Goal: Task Accomplishment & Management: Complete application form

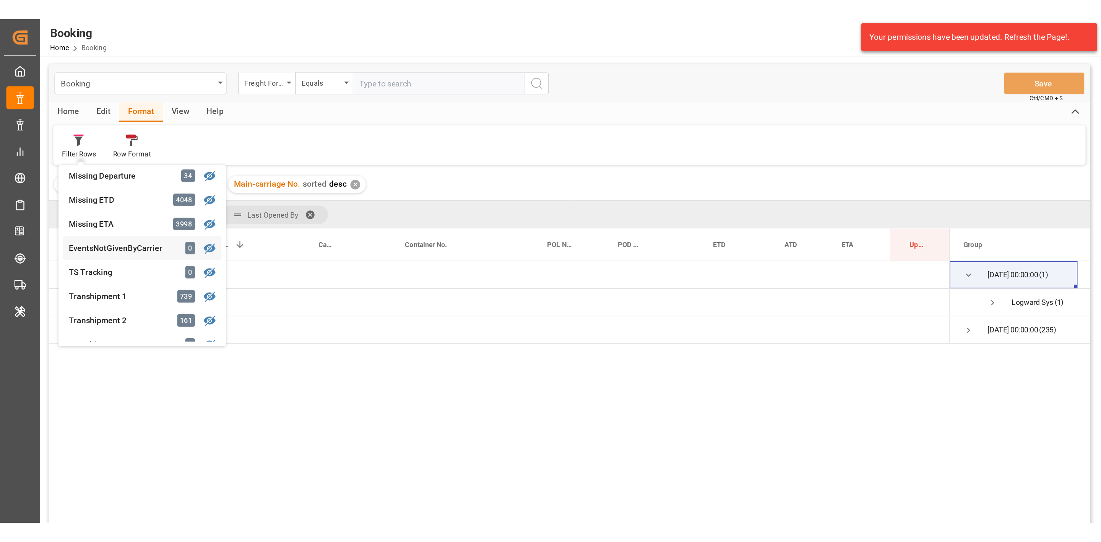
scroll to position [172, 0]
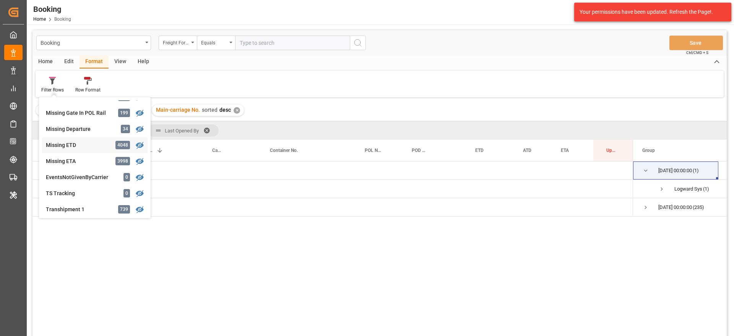
click at [78, 146] on div "Booking Freight Forwarder's Reference No. Equals Save Ctrl/CMD + S Home Edit Fo…" at bounding box center [380, 193] width 694 height 326
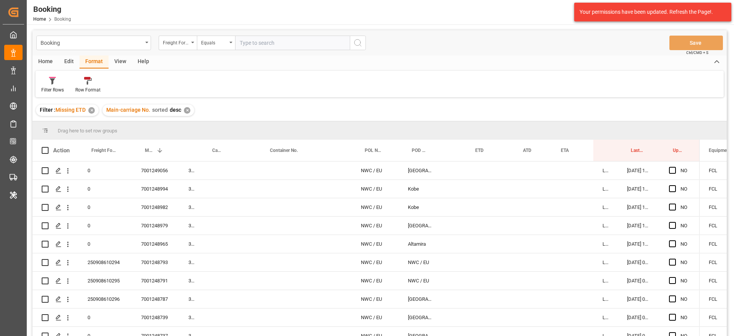
click at [184, 110] on div "✕" at bounding box center [187, 110] width 7 height 7
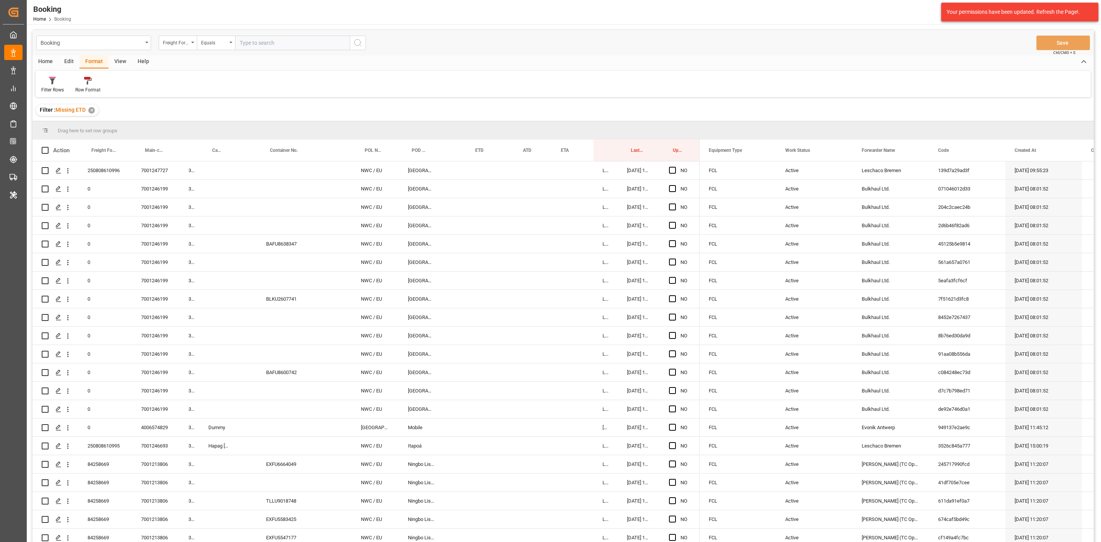
click at [123, 59] on div "View" at bounding box center [120, 61] width 23 height 13
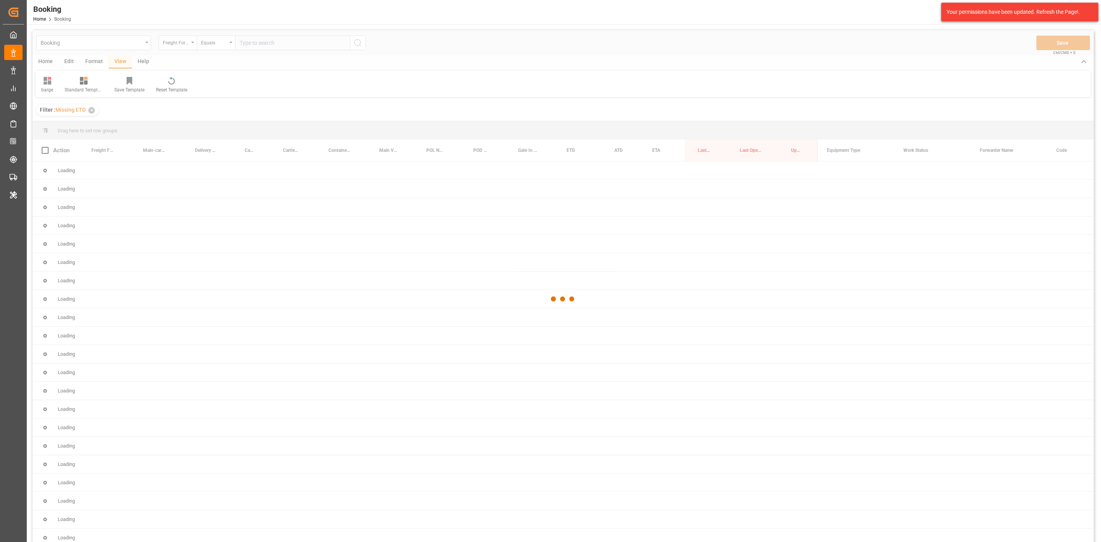
click at [49, 85] on div at bounding box center [564, 298] width 1062 height 537
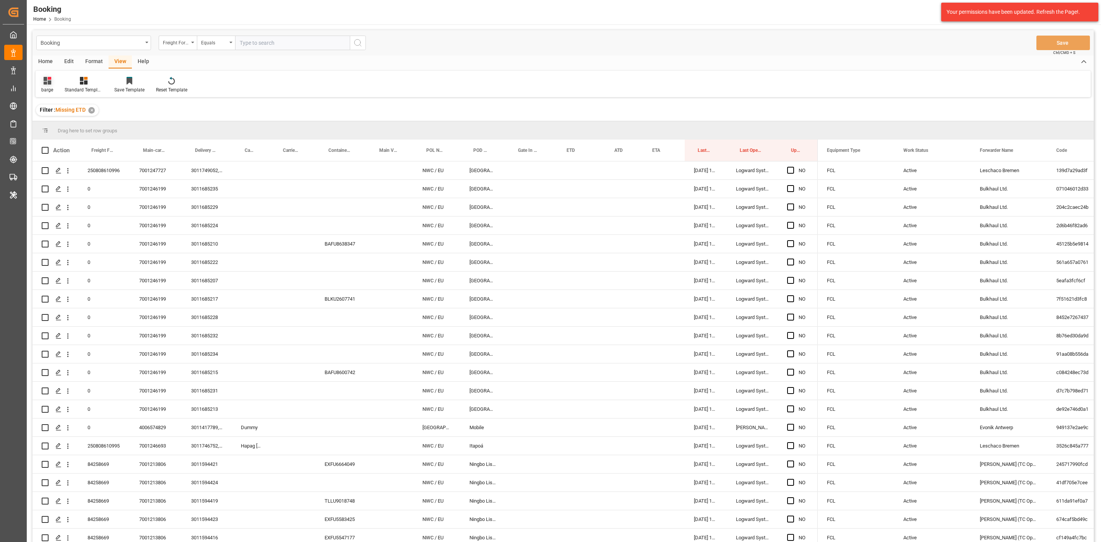
click at [46, 90] on div "barge" at bounding box center [47, 89] width 12 height 7
click at [54, 158] on div "etd" at bounding box center [78, 160] width 67 height 8
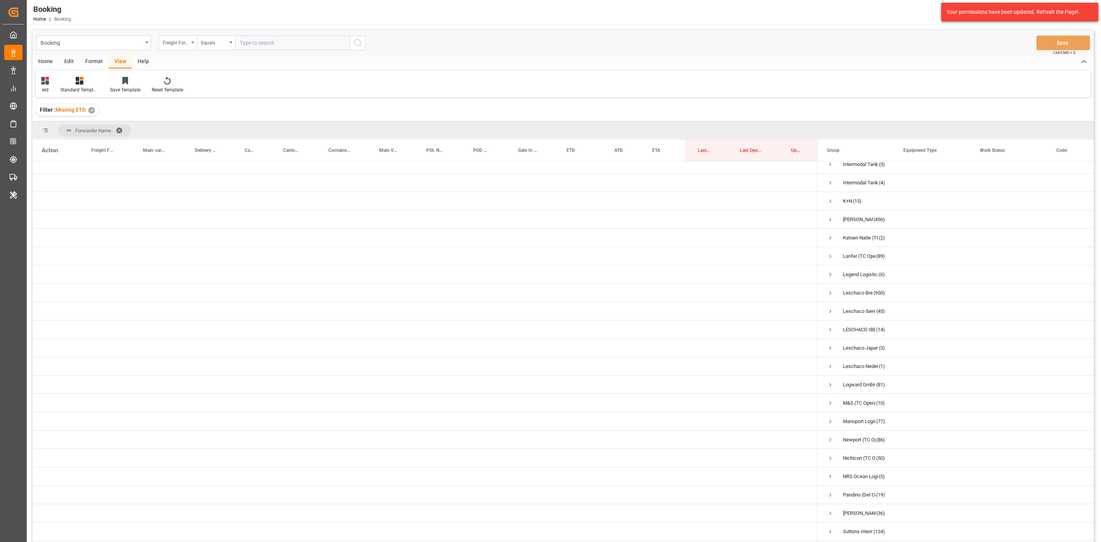
scroll to position [172, 0]
click at [734, 293] on span "Press SPACE to select this row." at bounding box center [830, 292] width 7 height 7
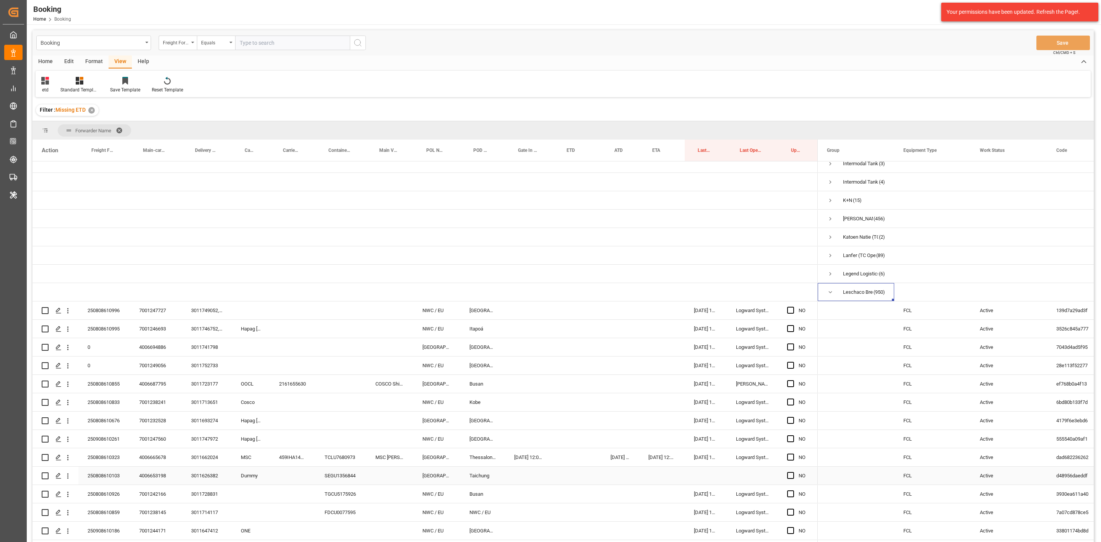
scroll to position [229, 0]
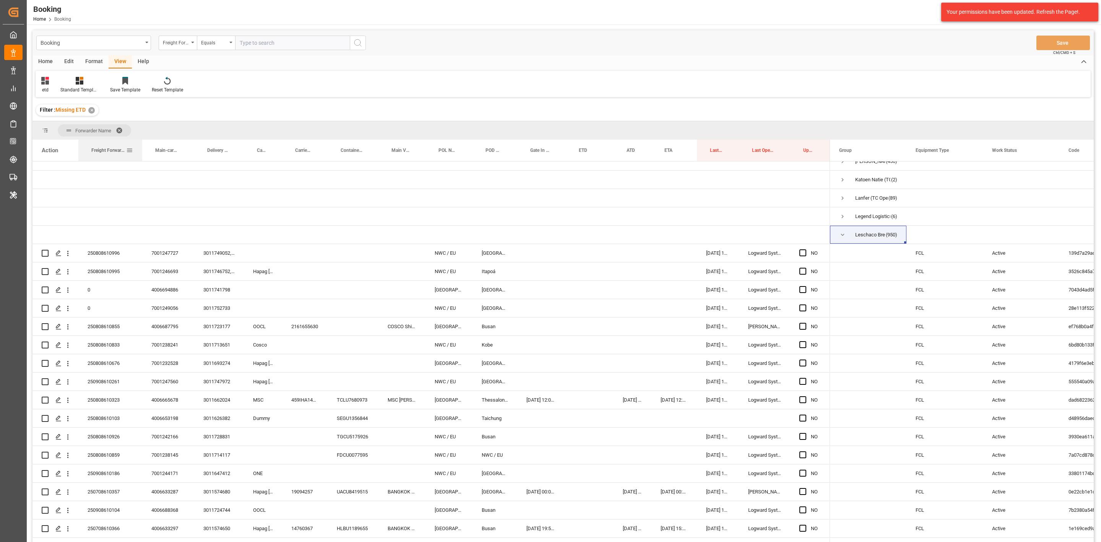
drag, startPoint x: 128, startPoint y: 152, endPoint x: 107, endPoint y: 157, distance: 21.7
click at [142, 154] on div "Freight Forwarder's Reference No." at bounding box center [110, 150] width 64 height 21
drag, startPoint x: 108, startPoint y: 150, endPoint x: 164, endPoint y: 133, distance: 58.8
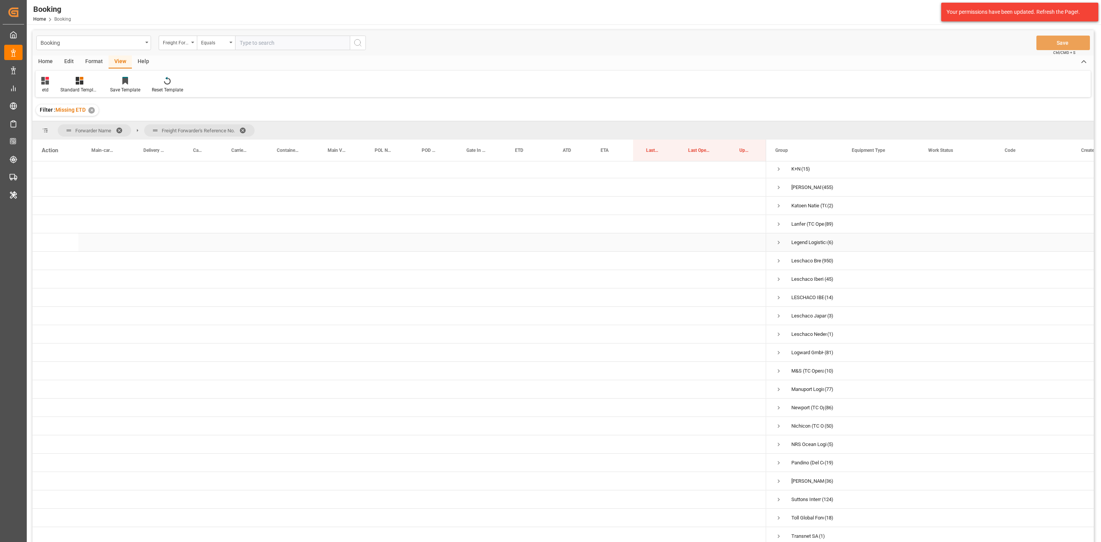
scroll to position [206, 0]
click at [734, 256] on span "Press SPACE to select this row." at bounding box center [779, 259] width 7 height 7
click at [734, 263] on span "250708610345 (4)" at bounding box center [805, 264] width 58 height 17
click at [734, 263] on span "Press SPACE to select this row." at bounding box center [795, 264] width 7 height 7
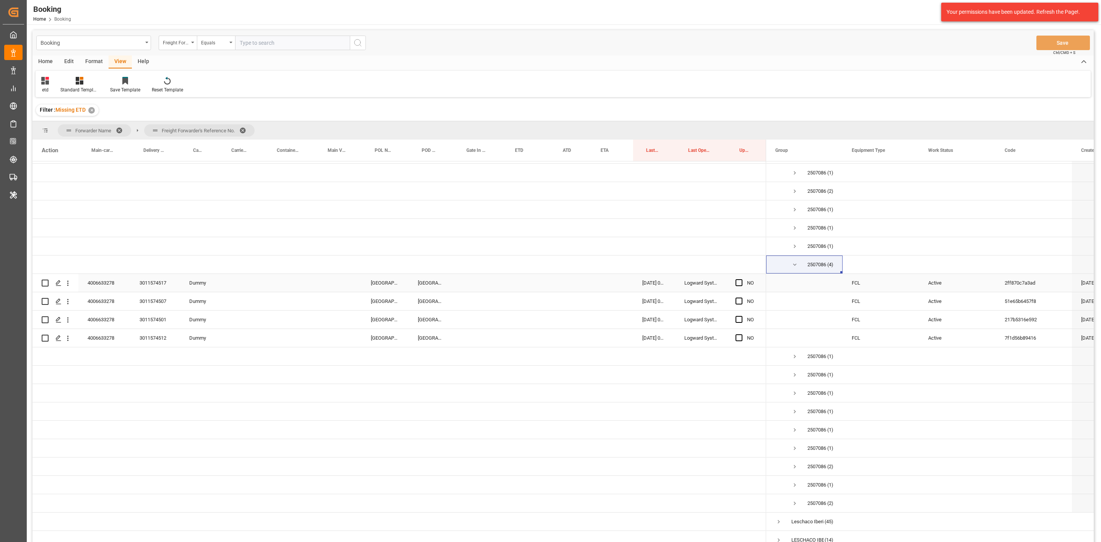
click at [157, 285] on div "3011574517" at bounding box center [155, 283] width 50 height 18
click at [734, 261] on span "Press SPACE to select this row." at bounding box center [795, 265] width 7 height 18
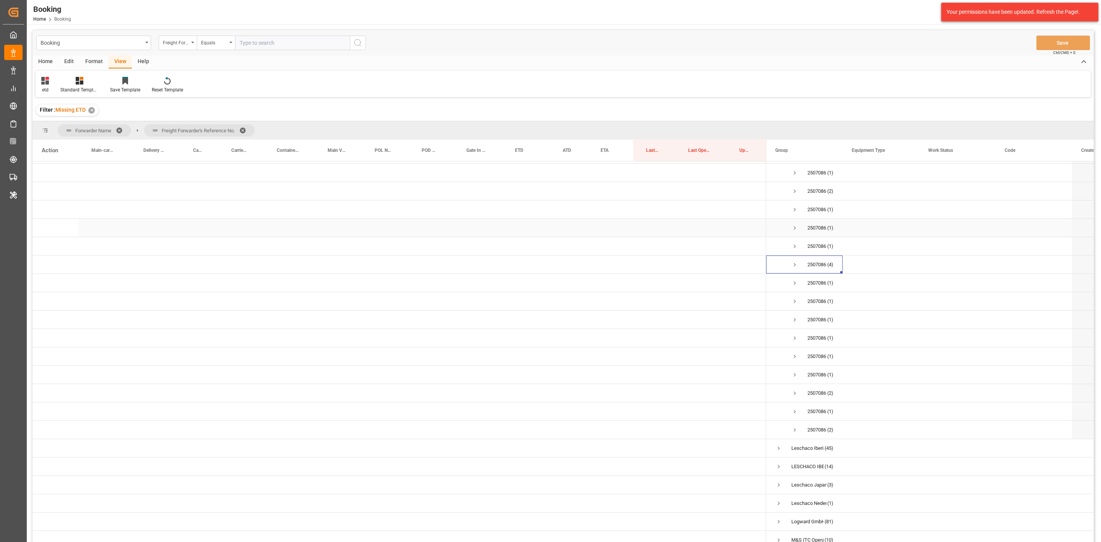
scroll to position [1526, 0]
click at [242, 129] on span at bounding box center [245, 130] width 12 height 7
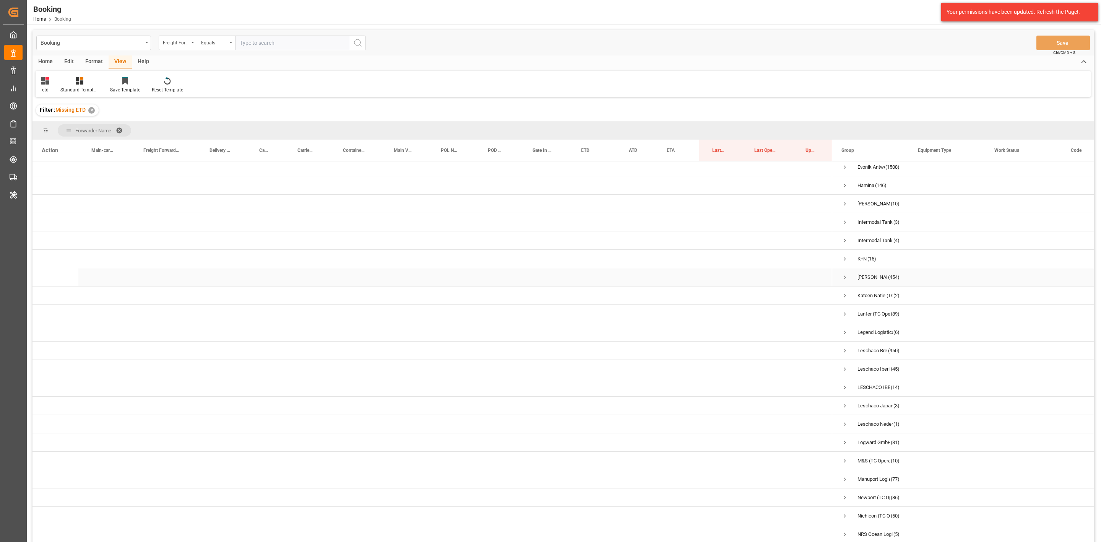
scroll to position [115, 0]
click at [734, 335] on span "Press SPACE to select this row." at bounding box center [845, 349] width 7 height 7
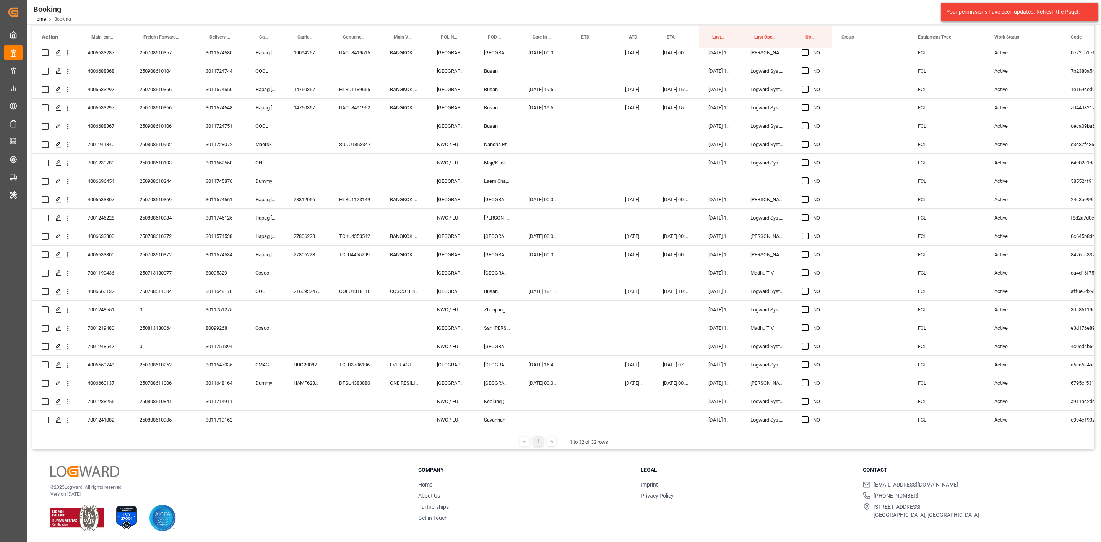
scroll to position [0, 0]
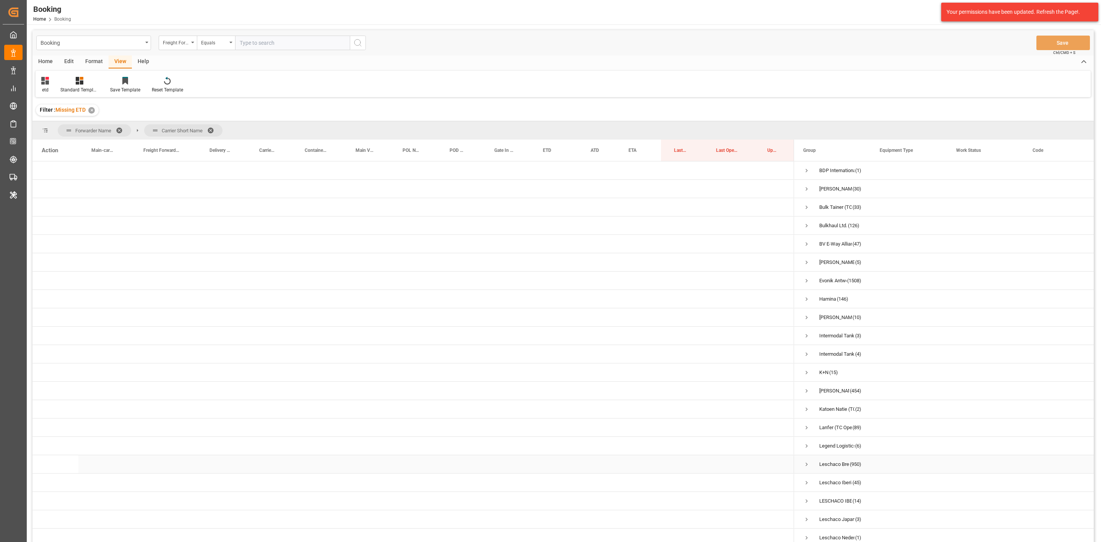
click at [804, 466] on span "Press SPACE to select this row." at bounding box center [806, 464] width 7 height 7
click at [821, 402] on span "Press SPACE to select this row." at bounding box center [822, 402] width 7 height 7
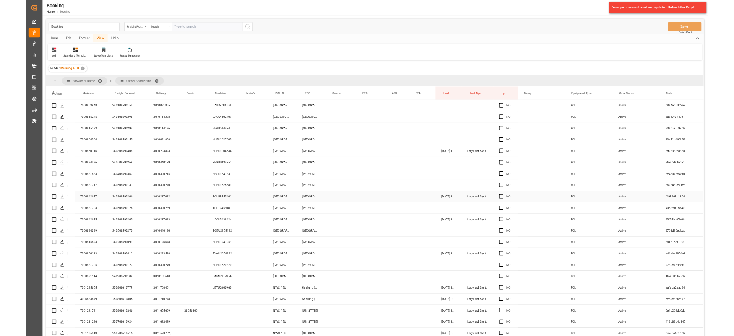
scroll to position [1549, 0]
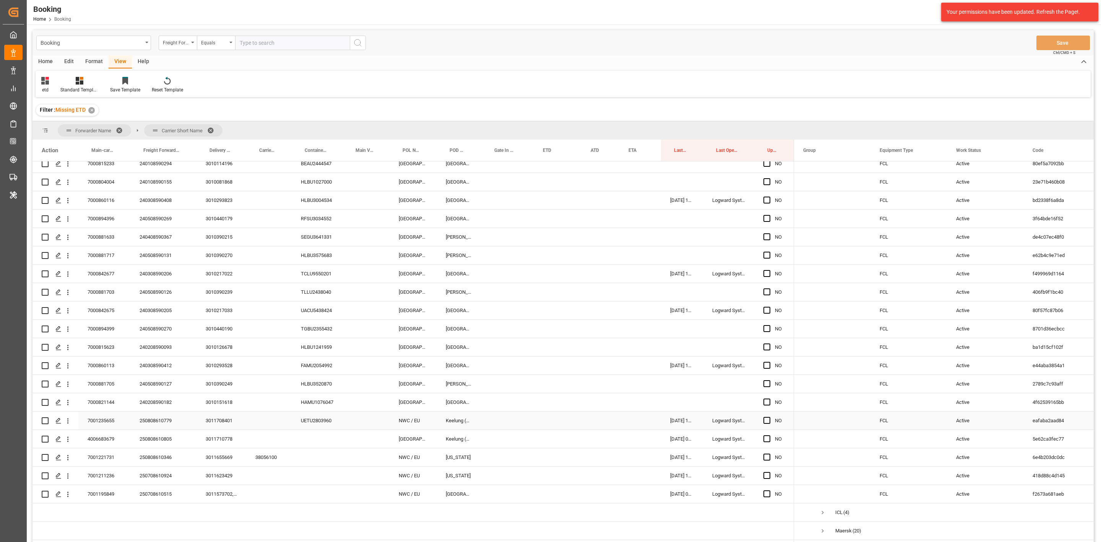
click at [149, 420] on div "250808610779" at bounding box center [163, 420] width 66 height 18
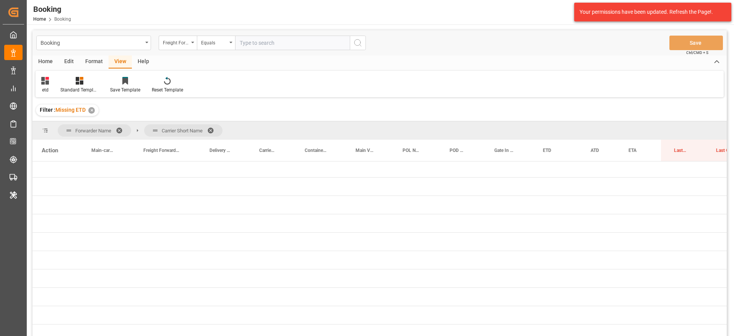
scroll to position [1778, 0]
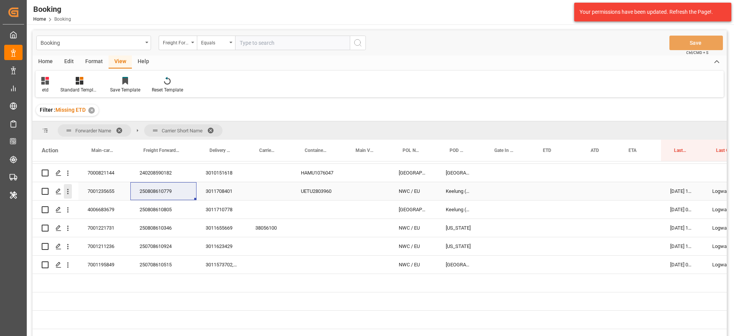
click at [70, 191] on icon "open menu" at bounding box center [68, 191] width 8 height 8
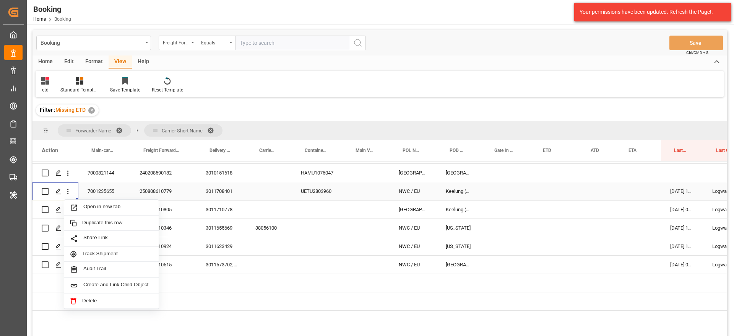
click at [82, 206] on span "Press SPACE to select this row." at bounding box center [76, 207] width 13 height 8
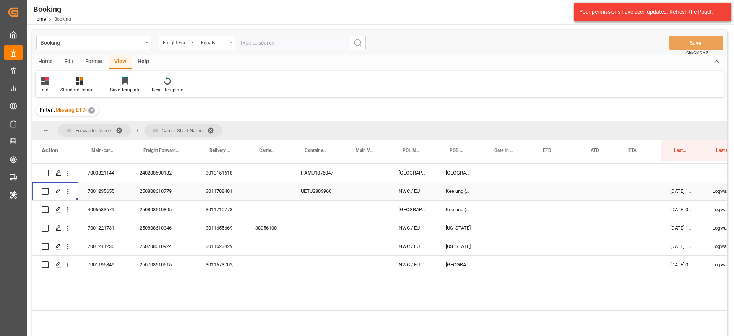
click at [149, 189] on div "250808610779" at bounding box center [163, 191] width 66 height 18
click at [236, 192] on div "3011708401" at bounding box center [222, 191] width 50 height 18
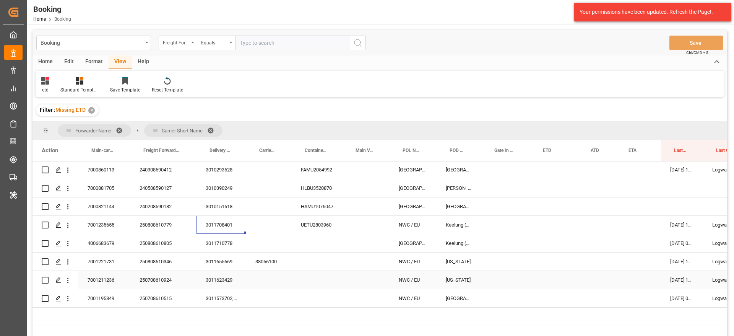
scroll to position [1721, 0]
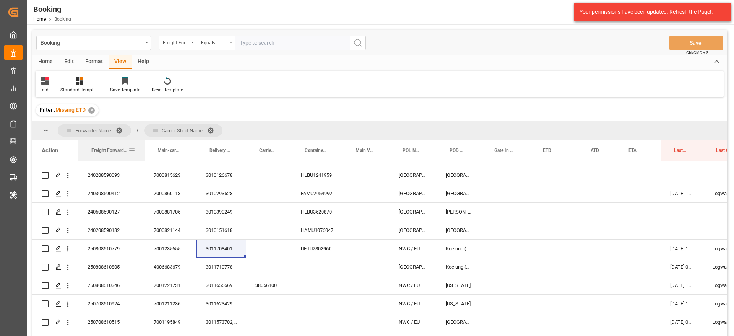
click at [119, 154] on div "Freight Forwarder's Reference No." at bounding box center [109, 150] width 37 height 21
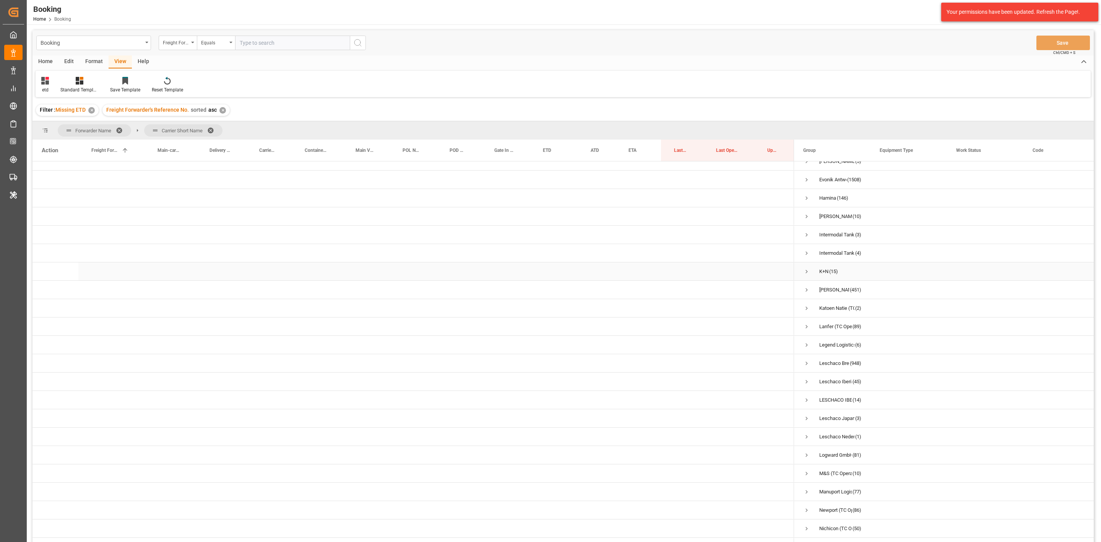
scroll to position [115, 0]
click at [808, 345] on span "Press SPACE to select this row." at bounding box center [806, 350] width 7 height 18
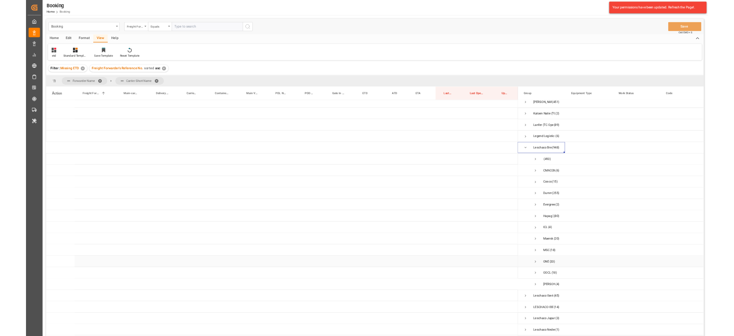
scroll to position [287, 0]
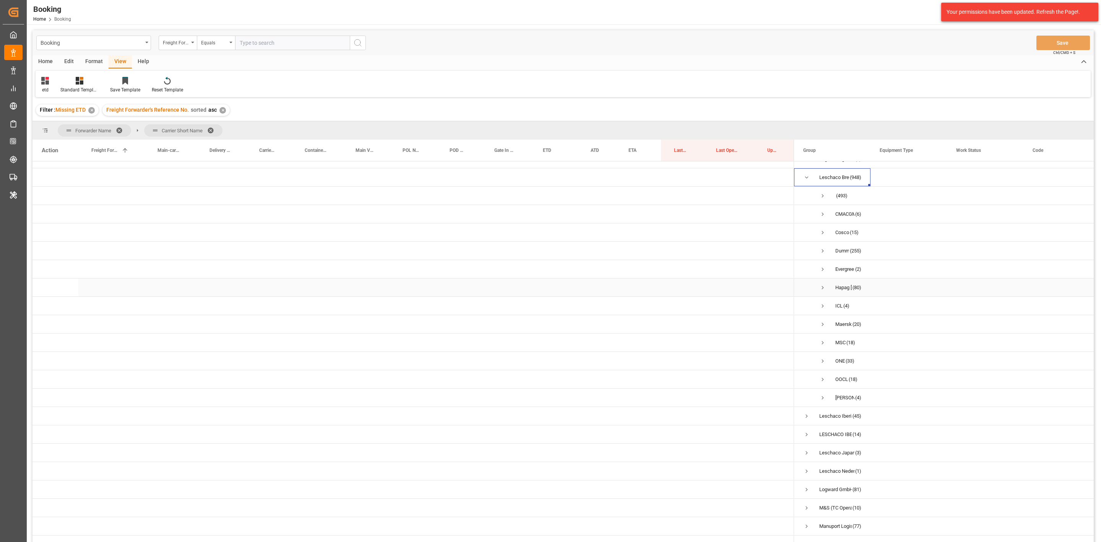
click at [822, 292] on span "Press SPACE to select this row." at bounding box center [822, 288] width 7 height 18
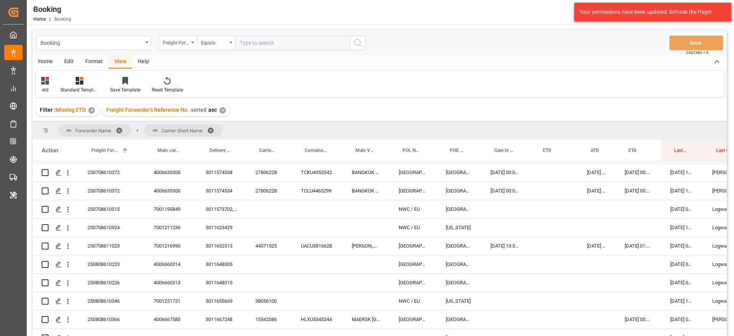
scroll to position [860, 0]
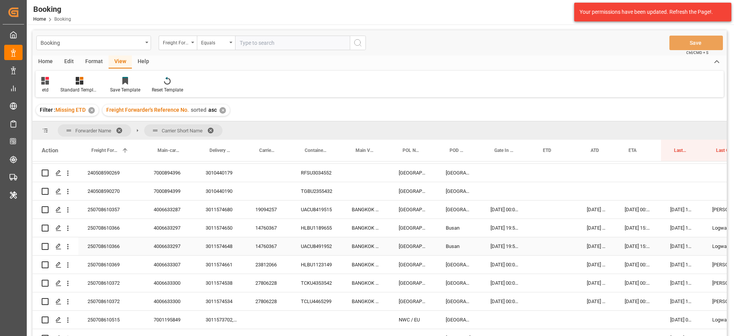
click at [107, 238] on div "250708610366" at bounding box center [111, 246] width 66 height 18
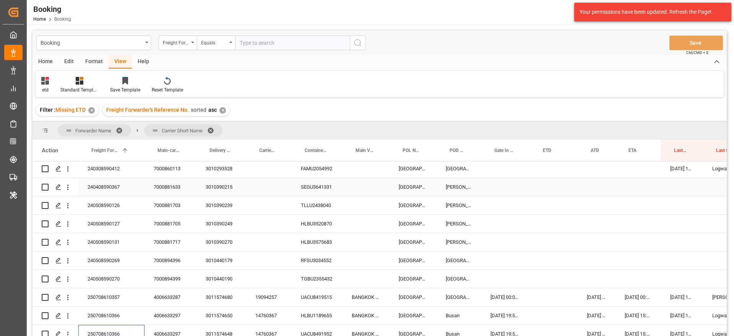
scroll to position [773, 0]
click at [115, 273] on div "240508590270" at bounding box center [111, 278] width 66 height 18
click at [208, 277] on div "3010440190" at bounding box center [222, 278] width 50 height 18
click at [208, 281] on div "3010440190" at bounding box center [222, 278] width 50 height 18
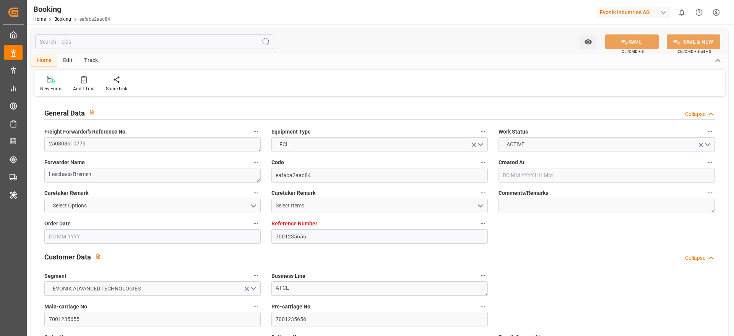
type input "7001235656"
type input "Hapag Lloyd"
type input "Hapag Lloyd Aktiengesellschaft"
type input "EUNWC"
type input "TWKEL"
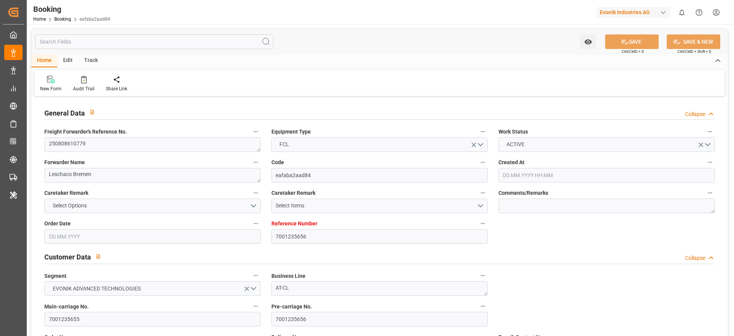
type input "30.07.2025 06:00"
type input "30.07.2025"
type input "20.10.2025"
type input "07.08.2025"
type input "30.07.2025"
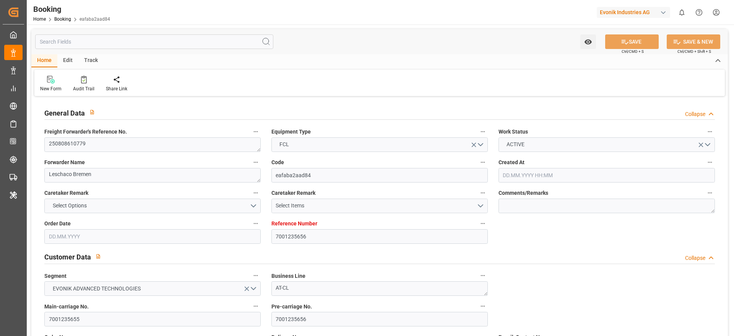
type input "04.08.2025"
type input "04.08.2025 10:33"
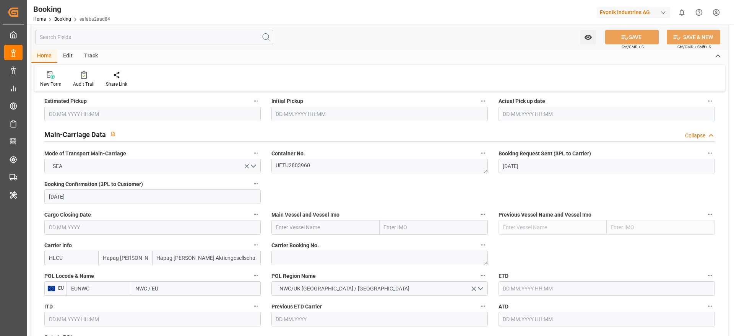
scroll to position [459, 0]
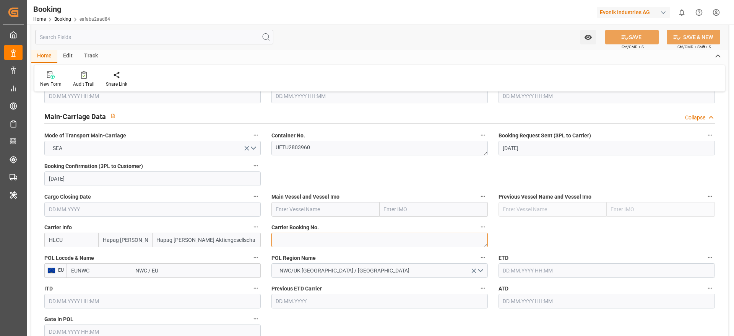
click at [309, 240] on textarea at bounding box center [380, 239] width 216 height 15
paste textarea "29457181"
type textarea "29457181"
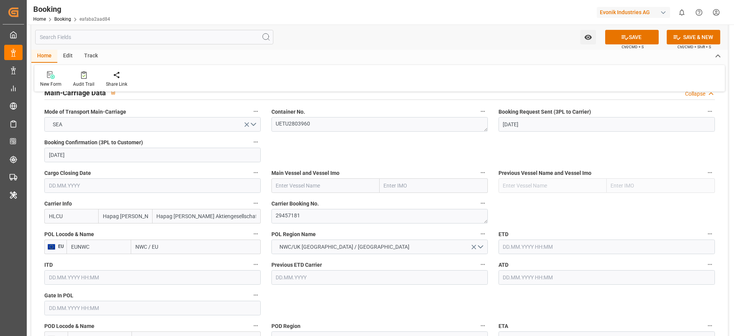
scroll to position [516, 0]
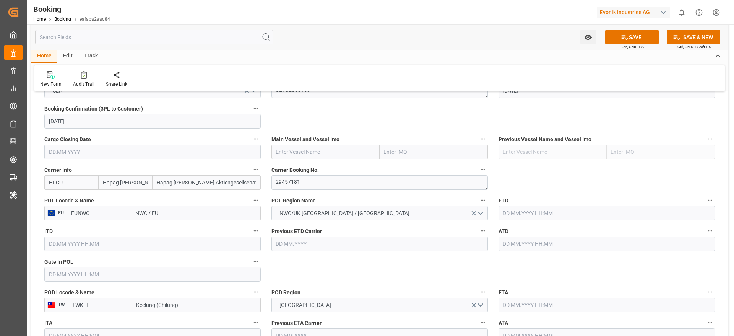
click at [177, 216] on input "NWC / EU" at bounding box center [196, 213] width 130 height 15
type input "ROTTERDAM"
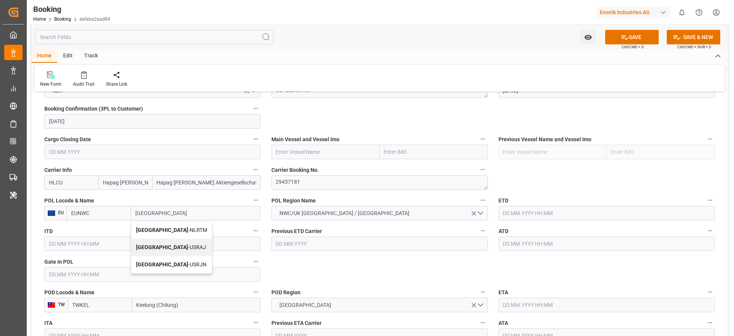
click at [160, 227] on b "[GEOGRAPHIC_DATA]" at bounding box center [162, 230] width 52 height 6
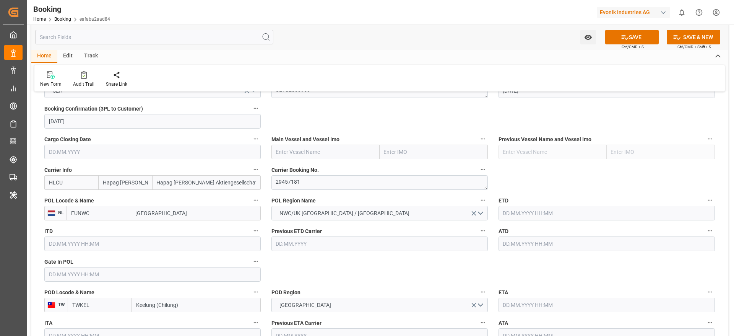
type input "NLRTM"
type input "[GEOGRAPHIC_DATA]"
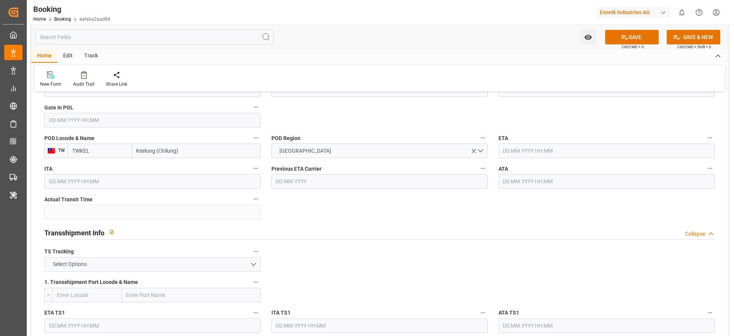
scroll to position [688, 0]
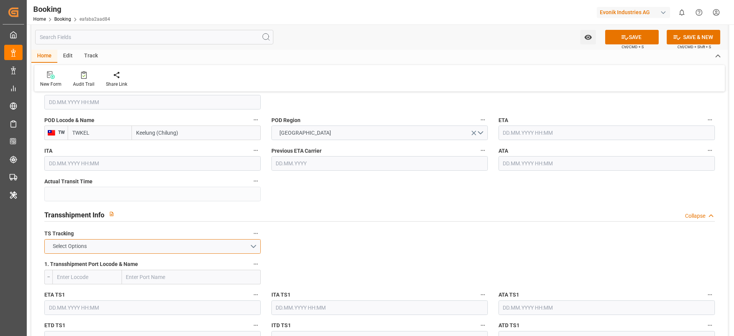
drag, startPoint x: 114, startPoint y: 243, endPoint x: 91, endPoint y: 248, distance: 23.6
click at [114, 243] on button "Select Options" at bounding box center [152, 246] width 216 height 15
click at [91, 248] on div "TRUE" at bounding box center [153, 248] width 216 height 16
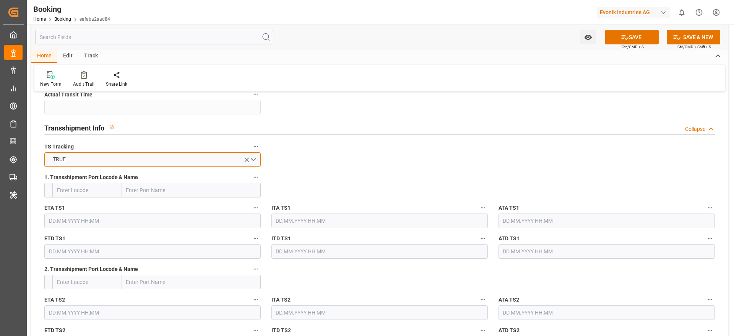
scroll to position [803, 0]
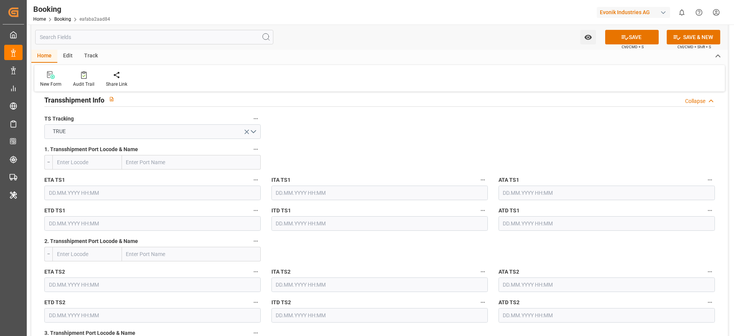
click at [177, 167] on input "text" at bounding box center [191, 162] width 139 height 15
paste input "SHANGHAI"
type input "SHANGHAI"
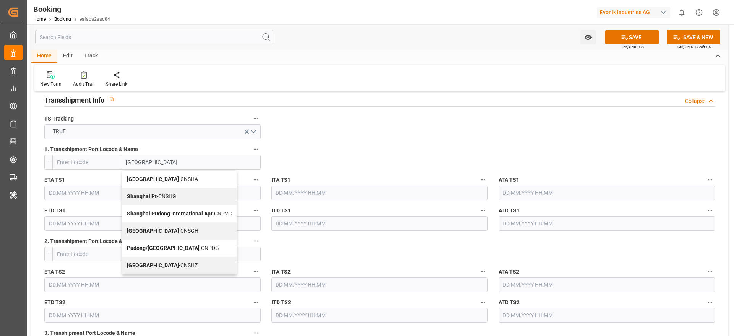
click at [165, 229] on span "Shanghai - CNSGH" at bounding box center [163, 231] width 72 height 6
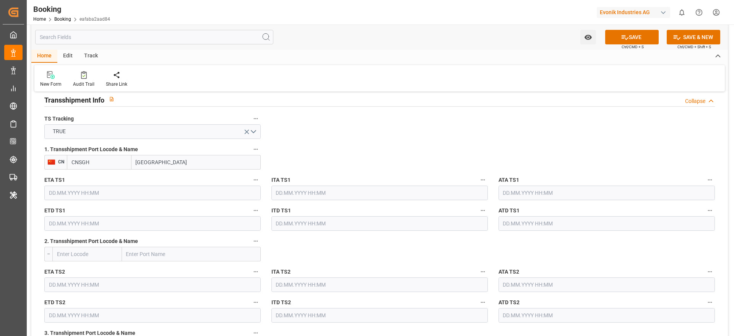
type input "CNSGH"
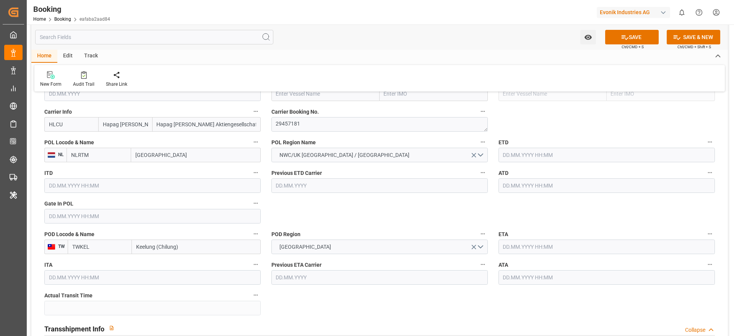
scroll to position [574, 0]
type input "[GEOGRAPHIC_DATA]"
click at [103, 216] on input "text" at bounding box center [152, 217] width 216 height 15
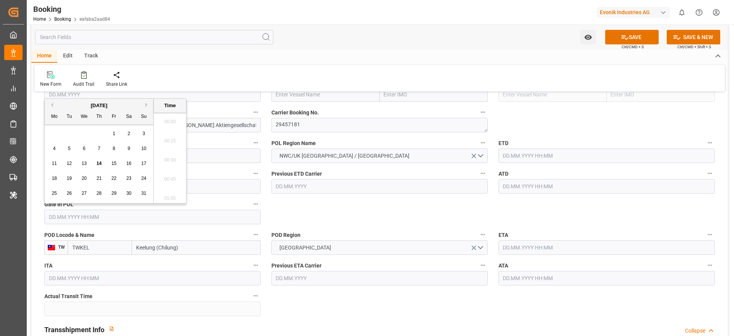
scroll to position [1284, 0]
click at [54, 152] on div "4" at bounding box center [55, 148] width 10 height 9
type input "04.08.2025 00:00"
click at [535, 158] on input "text" at bounding box center [607, 155] width 216 height 15
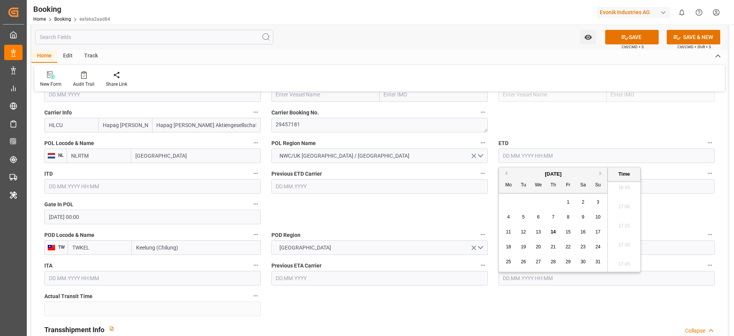
click at [598, 215] on span "10" at bounding box center [597, 216] width 5 height 5
type input "10.08.2025 00:00"
click at [634, 179] on div "Time" at bounding box center [624, 174] width 33 height 14
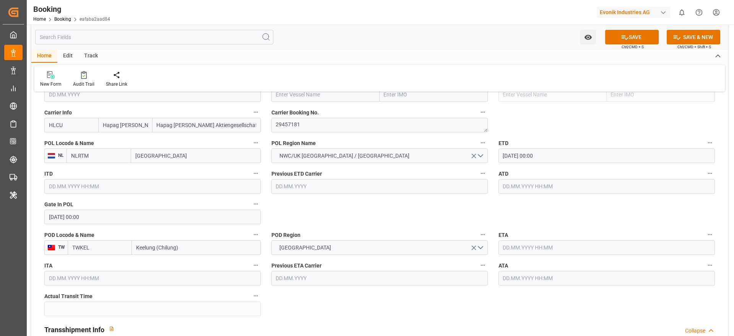
click at [660, 173] on label "ATD" at bounding box center [607, 173] width 216 height 11
click at [705, 173] on button "ATD" at bounding box center [710, 173] width 10 height 10
click at [561, 183] on div at bounding box center [367, 168] width 734 height 336
click at [572, 183] on input "text" at bounding box center [607, 186] width 216 height 15
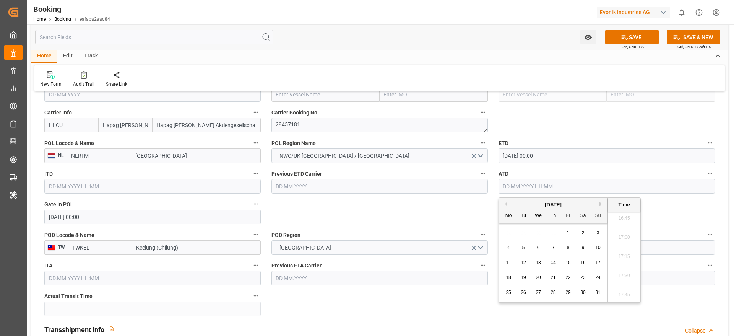
click at [598, 247] on span "10" at bounding box center [597, 247] width 5 height 5
type input "10.08.2025 00:00"
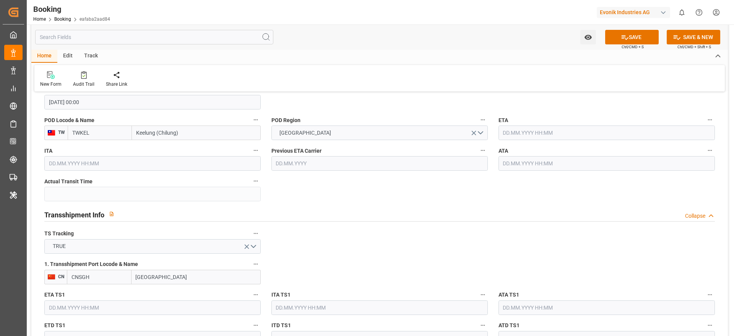
scroll to position [803, 0]
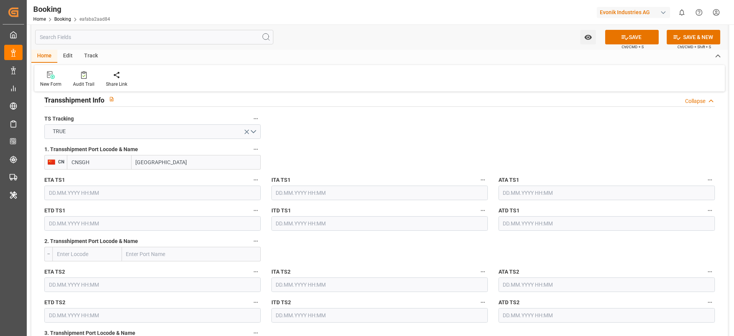
click at [124, 186] on input "text" at bounding box center [152, 192] width 216 height 15
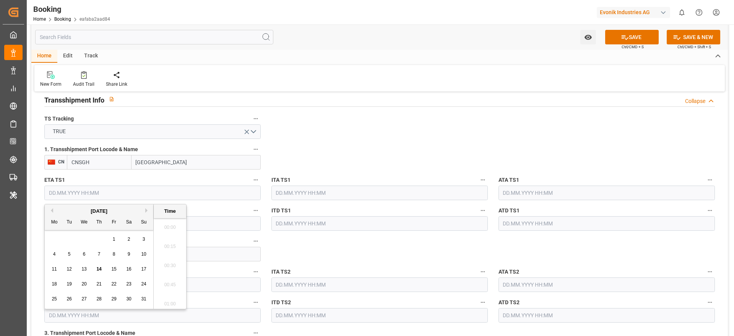
click at [120, 191] on input "text" at bounding box center [152, 192] width 216 height 15
click at [148, 209] on button "Next Month" at bounding box center [147, 210] width 5 height 5
click at [137, 268] on div "15 16 17 18 19 20 21" at bounding box center [99, 269] width 104 height 15
click at [131, 268] on div "20" at bounding box center [129, 269] width 10 height 9
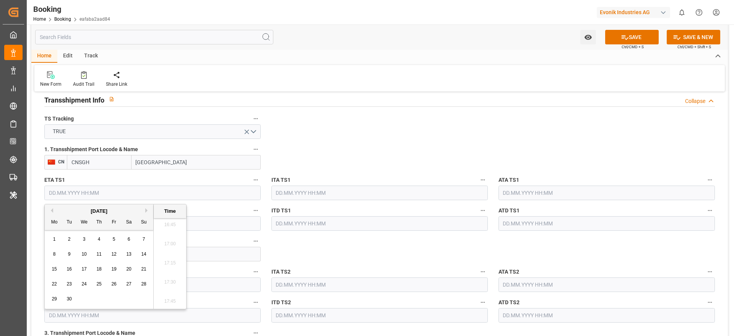
type input "20.09.2025 00:00"
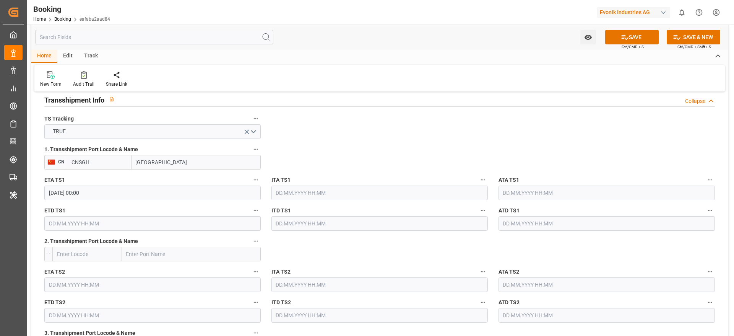
click at [109, 226] on input "text" at bounding box center [152, 223] width 216 height 15
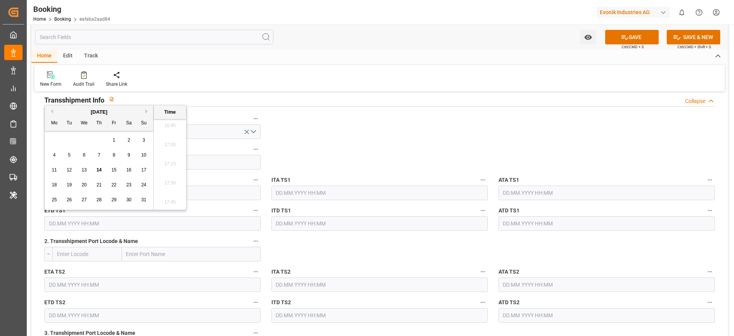
click at [146, 107] on div "August 2025 Mo Tu We Th Fr Sa Su" at bounding box center [99, 118] width 109 height 26
click at [146, 113] on button "Next Month" at bounding box center [147, 111] width 5 height 5
click at [87, 190] on div "22 23 24 25 26 27 28" at bounding box center [99, 184] width 104 height 15
click at [87, 184] on div "24" at bounding box center [85, 184] width 10 height 9
type input "24.09.2025 00:00"
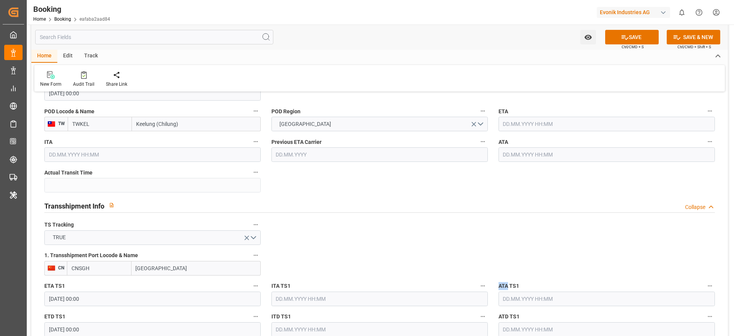
scroll to position [688, 0]
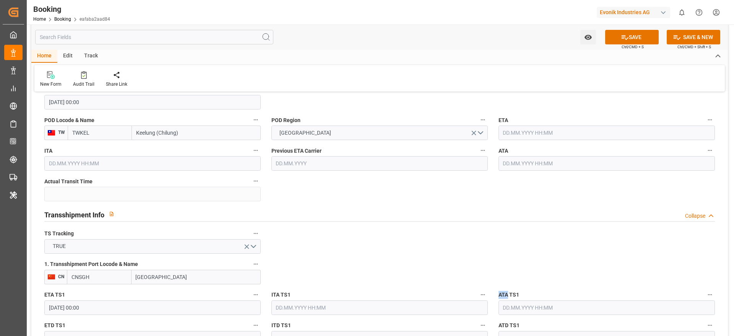
click at [525, 129] on input "text" at bounding box center [607, 132] width 216 height 15
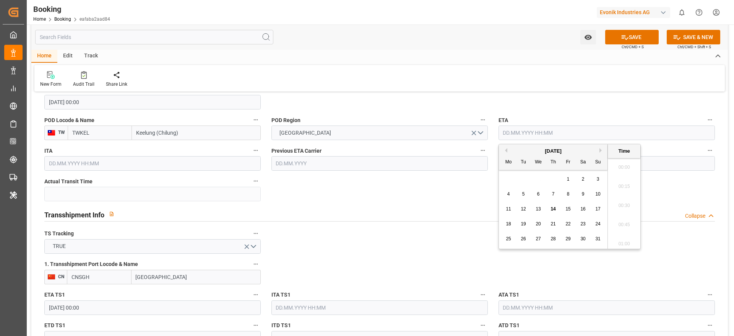
scroll to position [1284, 0]
click at [602, 150] on button "Next Month" at bounding box center [602, 150] width 5 height 5
click at [584, 226] on span "27" at bounding box center [582, 223] width 5 height 5
type input "27.09.2025 00:00"
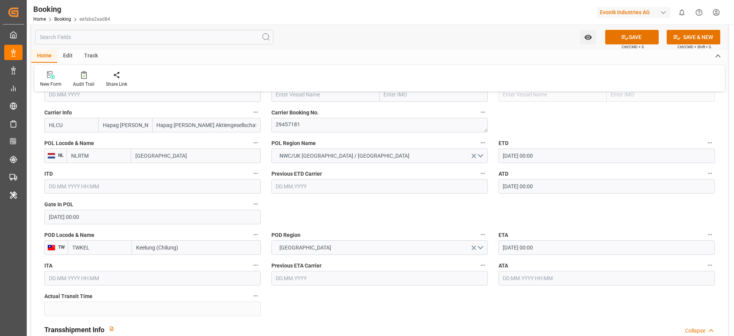
scroll to position [516, 0]
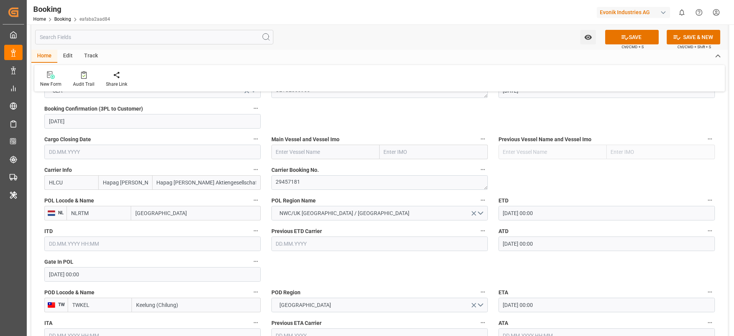
click at [306, 148] on input "text" at bounding box center [326, 152] width 108 height 15
paste input "MADRID MAERSK"
type input "MADRID MAERSK"
click at [319, 166] on b "MADRID MAERSK" at bounding box center [297, 169] width 42 height 6
type input "9778791"
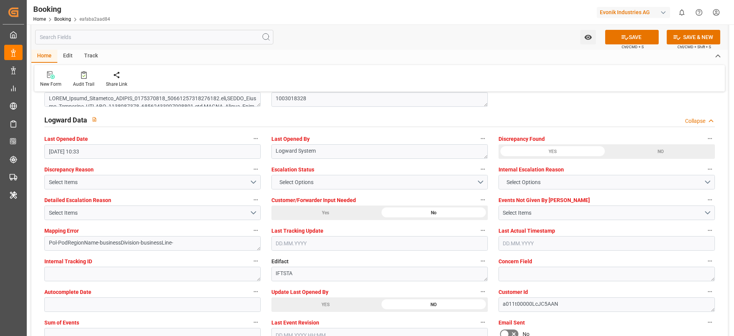
scroll to position [1434, 0]
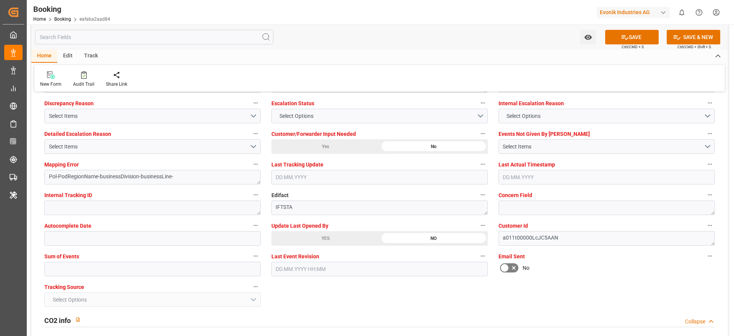
type input "MADRID MAERSK"
click at [57, 275] on input "text" at bounding box center [152, 269] width 216 height 15
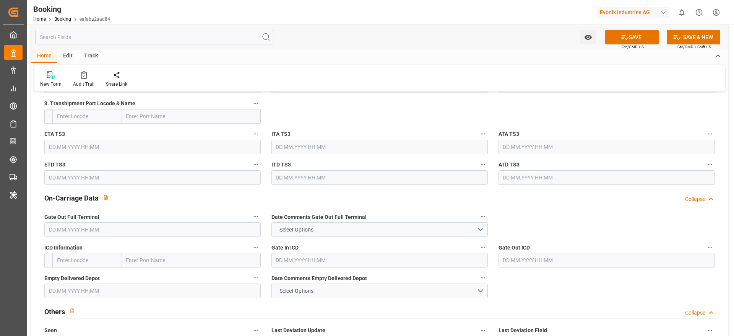
scroll to position [574, 0]
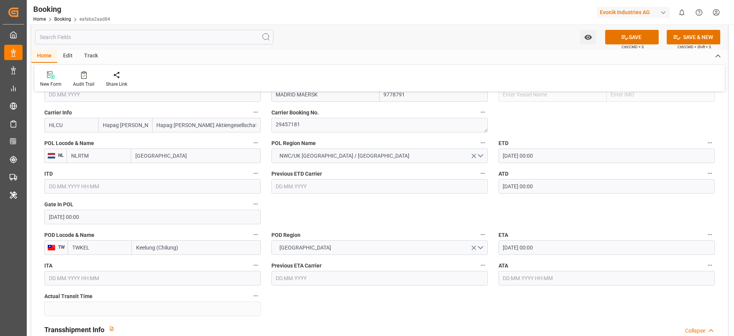
type input "0"
click at [193, 250] on input "Keelung (Chilung)" at bounding box center [196, 247] width 129 height 15
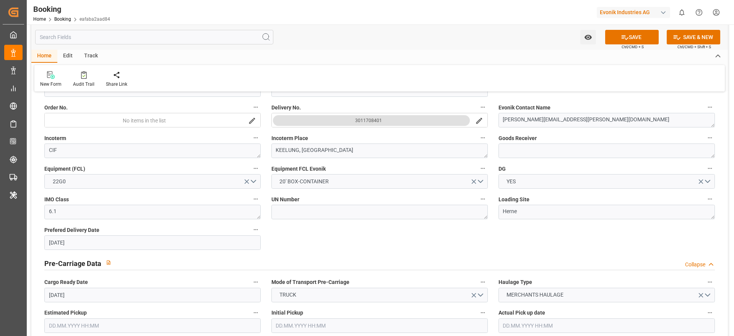
scroll to position [0, 0]
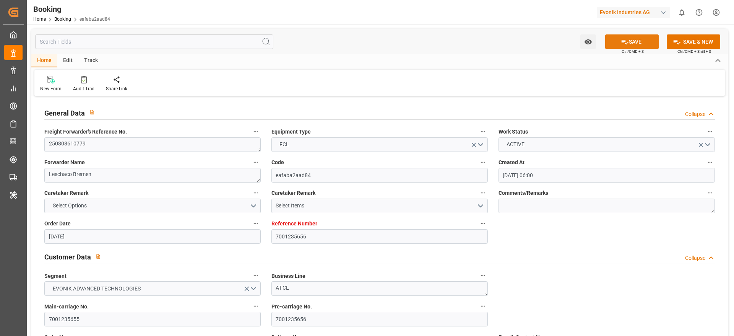
click at [644, 40] on button "SAVE" at bounding box center [632, 41] width 54 height 15
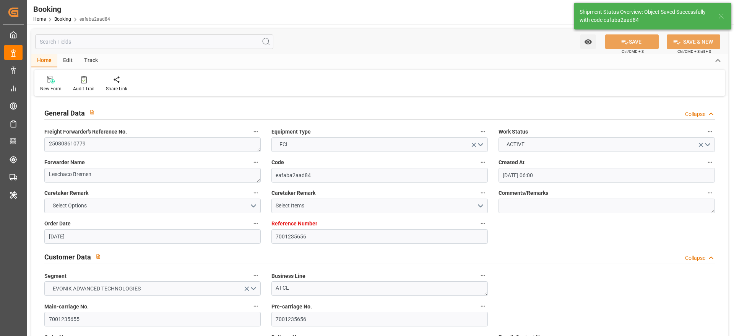
type textarea "[PERSON_NAME]"
type textarea "businessDivision-businessLine-"
type textarea "Yes"
type input "10.08.2025 00:00"
type input "27.09.2025 00:00"
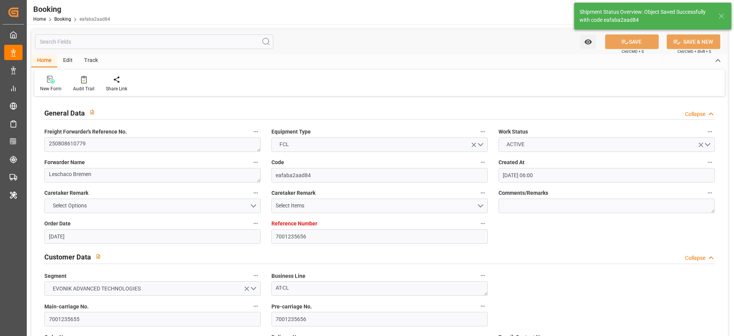
type input "20.09.2025 00:00"
type input "24.09.2025 00:00"
type input "14.08.2025 11:59"
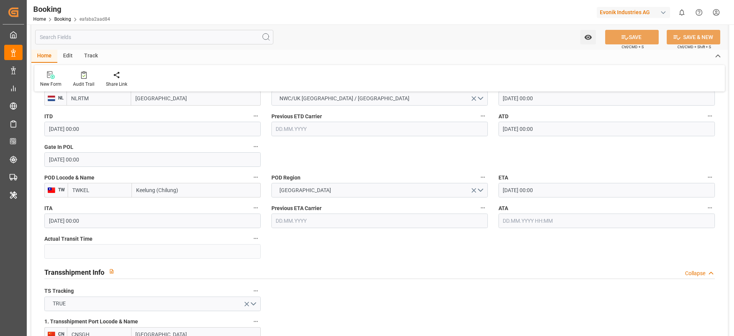
scroll to position [574, 0]
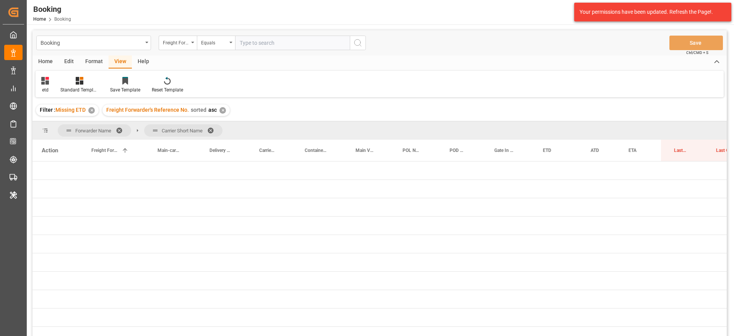
scroll to position [773, 0]
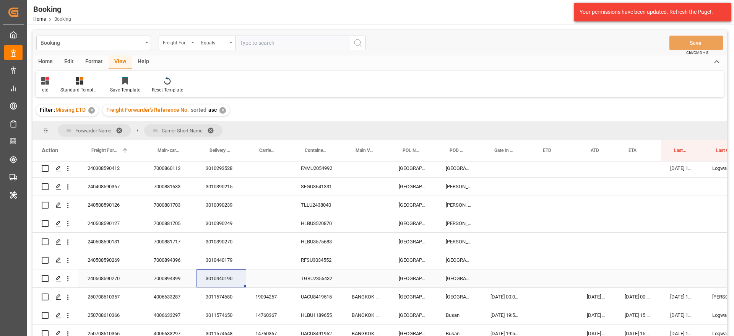
click at [110, 272] on div "240508590270" at bounding box center [111, 278] width 66 height 18
click at [109, 258] on div "240508590269" at bounding box center [111, 260] width 66 height 18
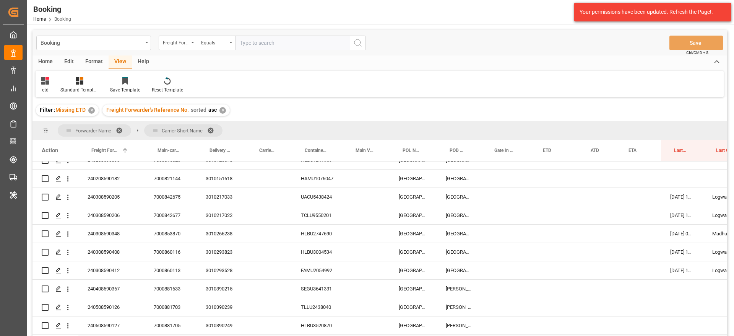
scroll to position [671, 0]
click at [122, 195] on div "240308590205" at bounding box center [111, 197] width 66 height 18
click at [124, 200] on div "240108590139" at bounding box center [111, 197] width 66 height 18
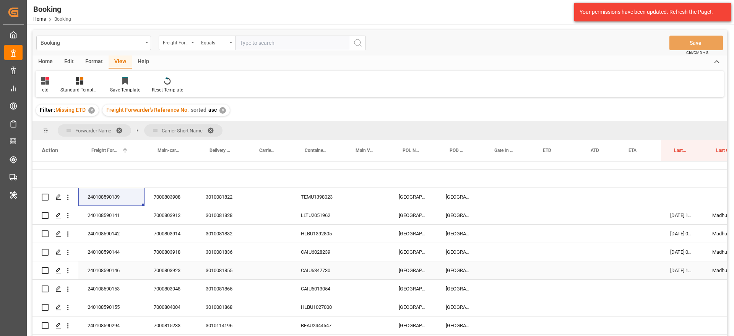
click at [117, 274] on div "240108590146" at bounding box center [111, 270] width 66 height 18
click at [110, 275] on div "240108590146" at bounding box center [111, 270] width 66 height 18
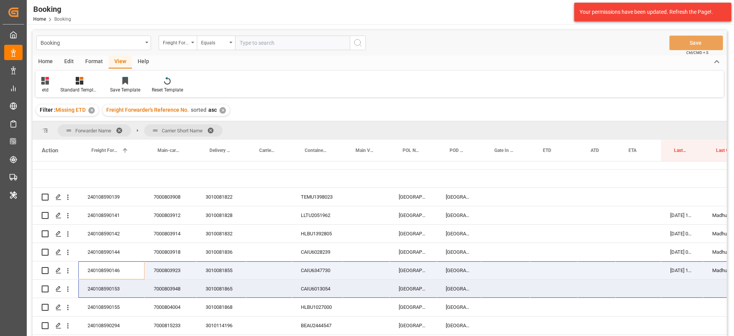
drag, startPoint x: 110, startPoint y: 275, endPoint x: 761, endPoint y: 304, distance: 652.2
click at [734, 304] on html "Created by potrace 1.15, written by [PERSON_NAME] [DATE]-[DATE] Created by potr…" at bounding box center [367, 168] width 734 height 336
click at [90, 276] on div "240108590146" at bounding box center [111, 270] width 66 height 18
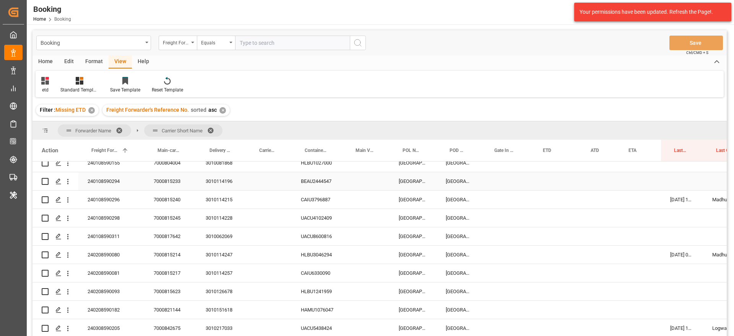
scroll to position [540, 0]
click at [107, 256] on div "240208590080" at bounding box center [111, 254] width 66 height 18
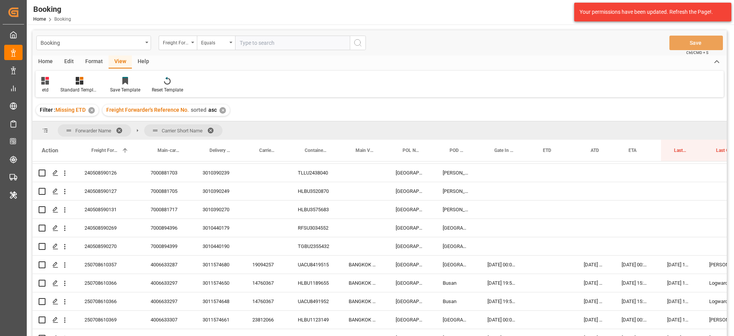
scroll to position [806, 3]
drag, startPoint x: 104, startPoint y: 210, endPoint x: 0, endPoint y: 218, distance: 104.7
click at [104, 210] on div "240508590131" at bounding box center [108, 209] width 66 height 18
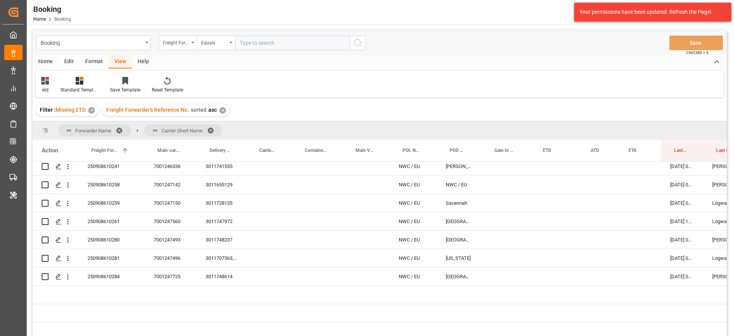
scroll to position [1782, 0]
